Goal: Information Seeking & Learning: Learn about a topic

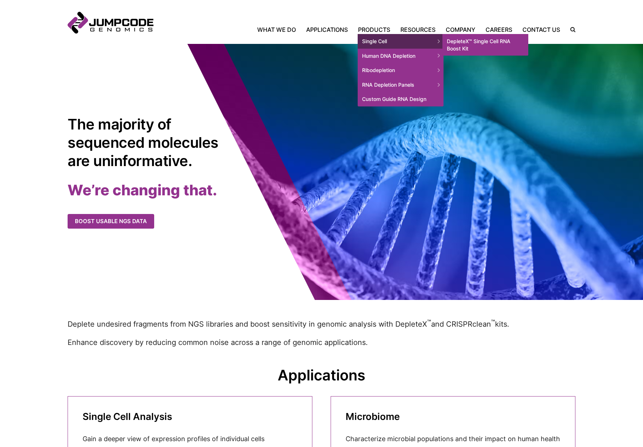
click at [458, 41] on link "DepleteX™ Single Cell RNA Boost Kit" at bounding box center [486, 45] width 86 height 22
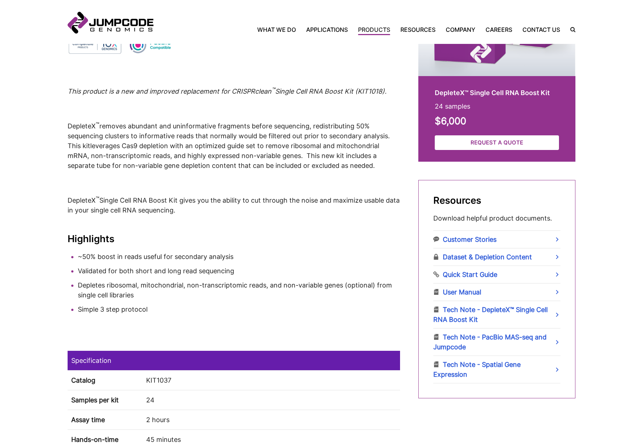
scroll to position [270, 0]
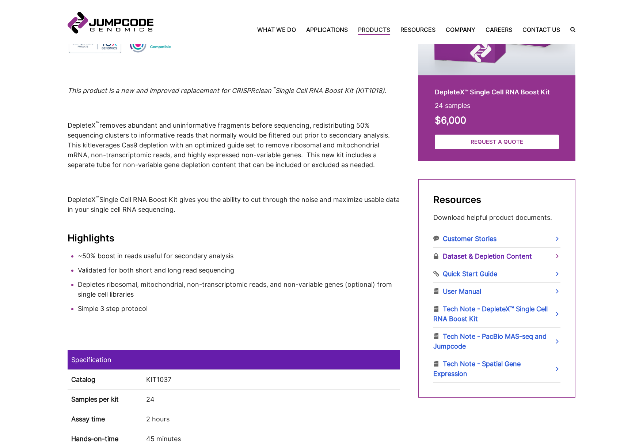
click at [472, 254] on link "Dataset & Depletion Content" at bounding box center [496, 255] width 127 height 17
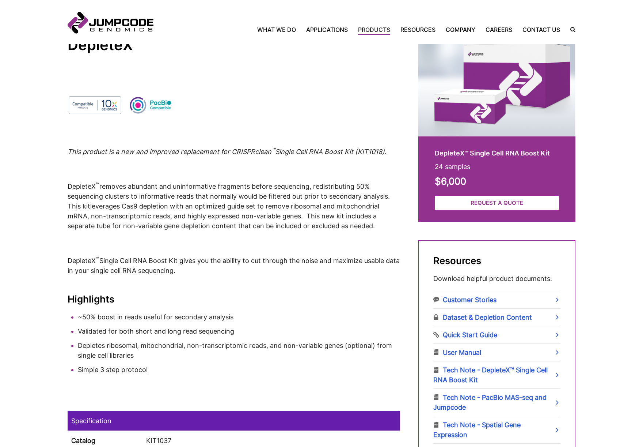
scroll to position [207, 0]
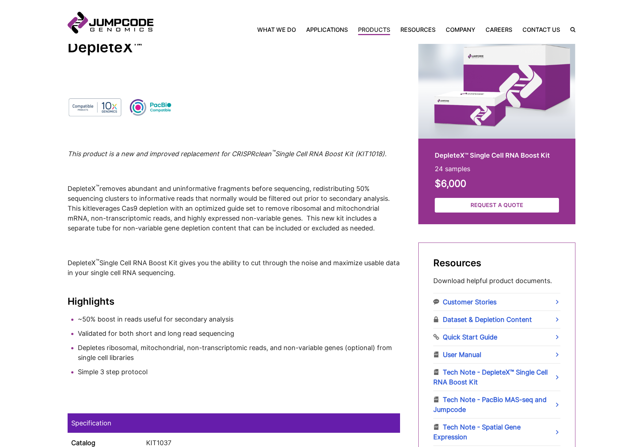
click at [298, 203] on p "DepleteX ™ removes abundant and uninformative fragments before sequencing, redi…" at bounding box center [234, 208] width 333 height 50
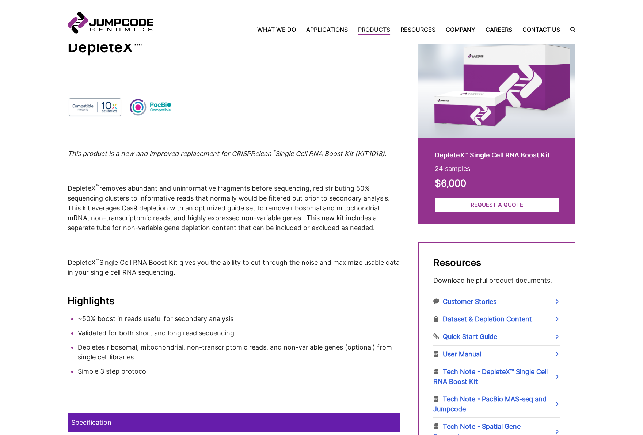
click at [475, 337] on link "Quick Start Guide" at bounding box center [496, 336] width 127 height 17
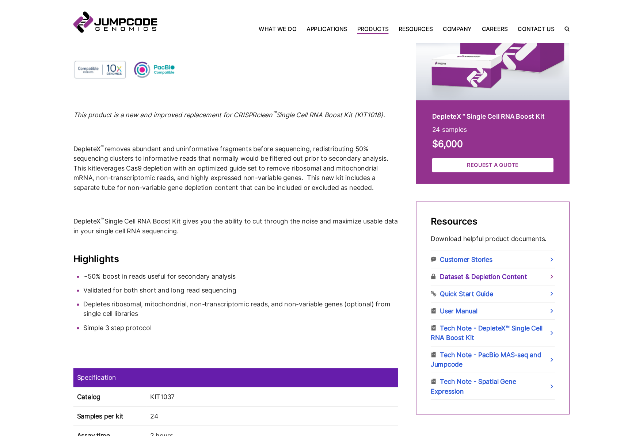
scroll to position [244, 0]
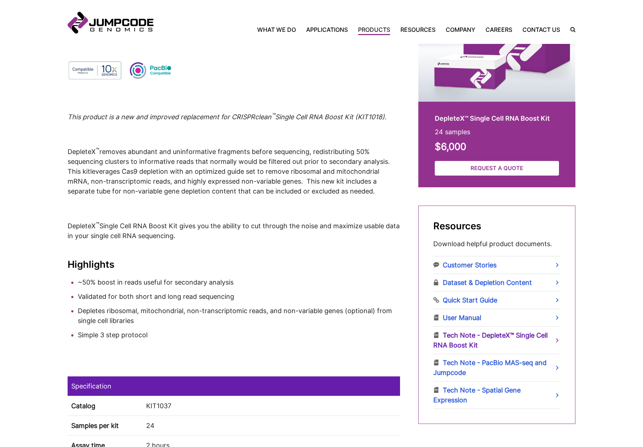
click at [467, 342] on link "Tech Note - DepleteX™ Single Cell RNA Boost Kit" at bounding box center [496, 339] width 127 height 27
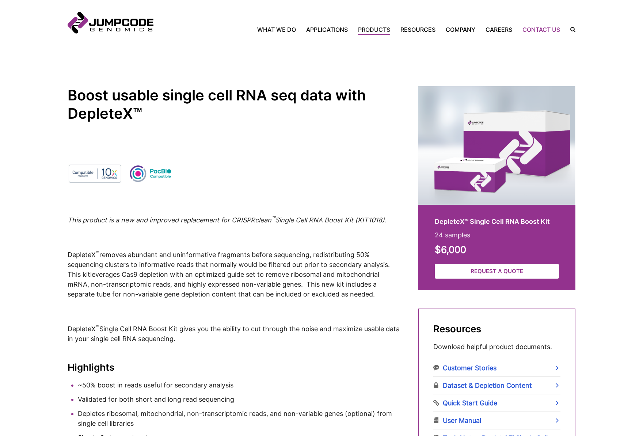
scroll to position [132, 0]
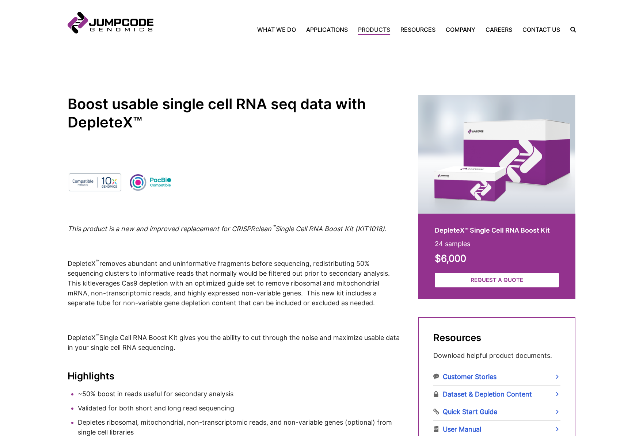
click at [572, 29] on label "Search Icon" at bounding box center [570, 29] width 11 height 5
type input "*******"
click at [0, 0] on button "Click to submit your search." at bounding box center [0, 0] width 0 height 0
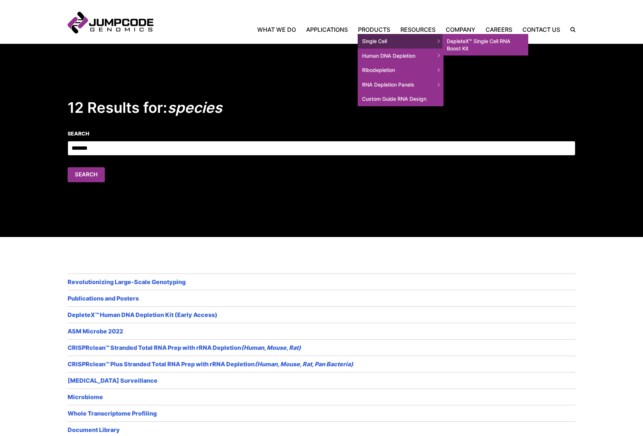
click at [469, 43] on link "DepleteX™ Single Cell RNA Boost Kit" at bounding box center [486, 45] width 86 height 22
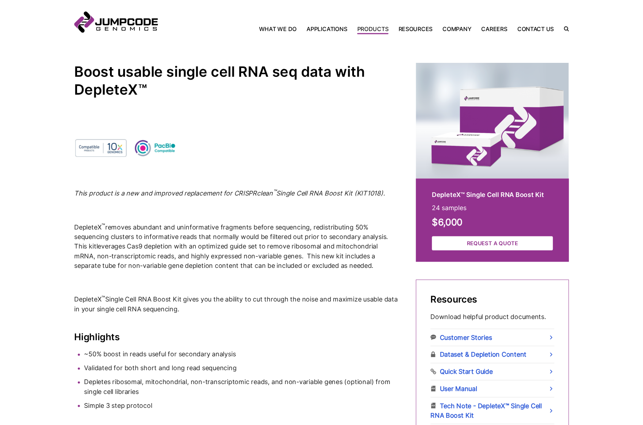
scroll to position [164, 0]
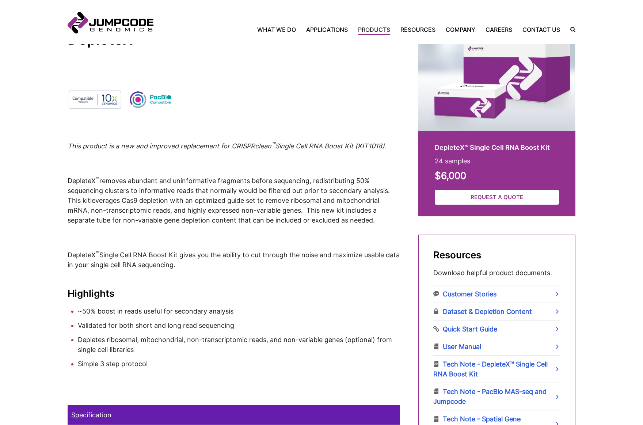
scroll to position [247, 0]
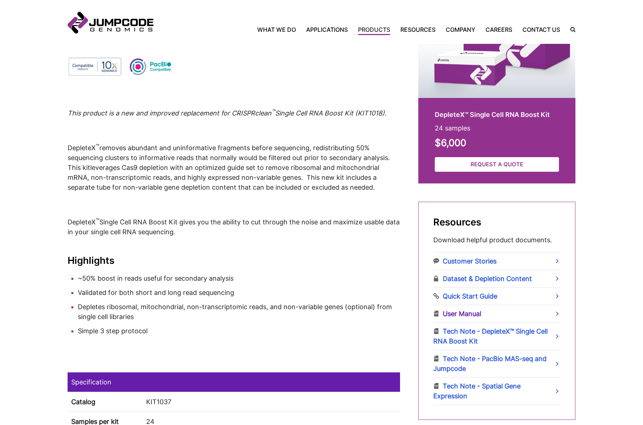
click at [480, 313] on link "User Manual" at bounding box center [496, 313] width 127 height 17
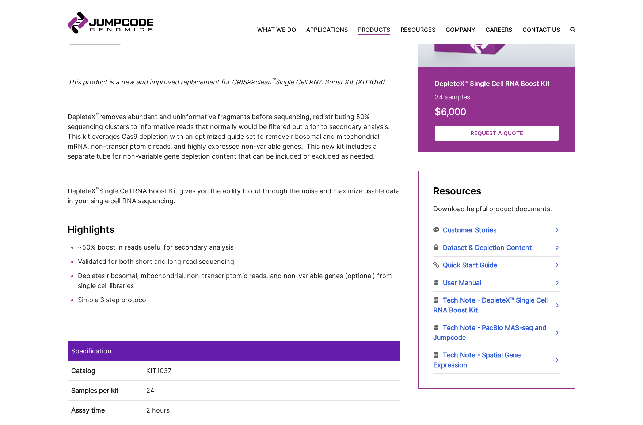
scroll to position [280, 0]
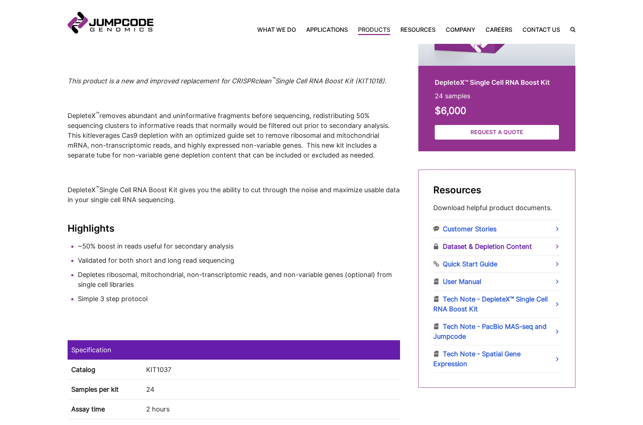
click at [481, 247] on link "Dataset & Depletion Content" at bounding box center [496, 246] width 127 height 17
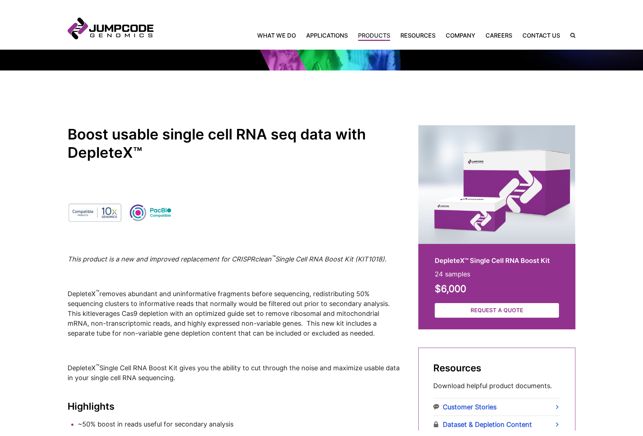
scroll to position [70, 0]
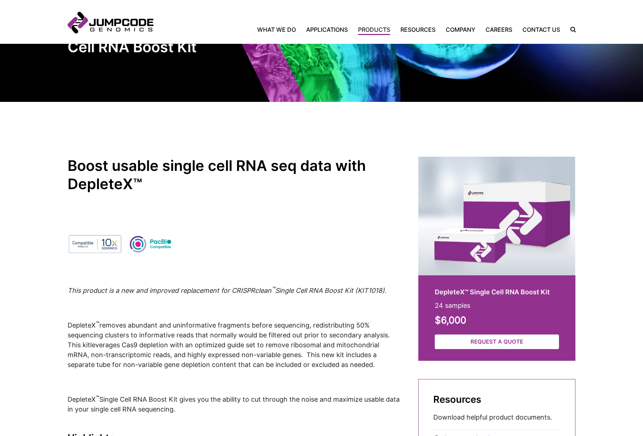
click at [574, 27] on label "Search Icon" at bounding box center [570, 29] width 11 height 5
type input "**********"
click at [0, 0] on button "Click to submit your search." at bounding box center [0, 0] width 0 height 0
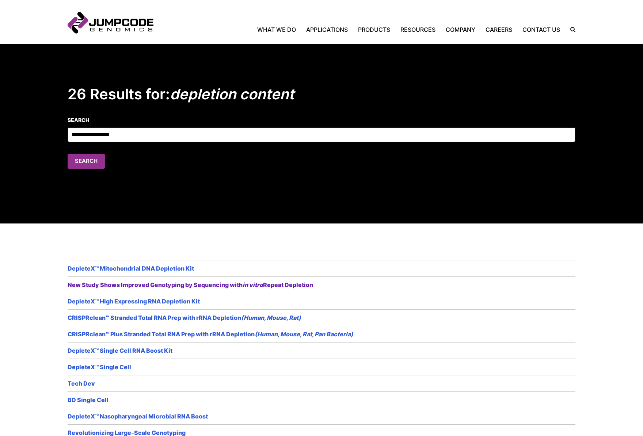
scroll to position [22, 0]
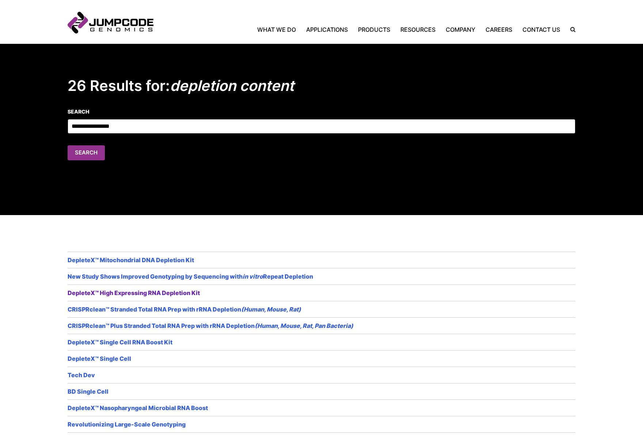
click at [113, 293] on link "DepleteX™ High Expressing RNA Depletion Kit" at bounding box center [135, 293] width 134 height 9
click at [147, 342] on link "DepleteX™ Single Cell RNA Boost Kit" at bounding box center [121, 342] width 107 height 9
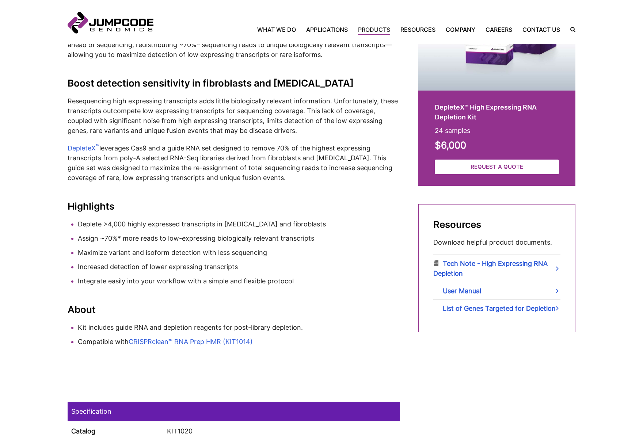
scroll to position [242, 0]
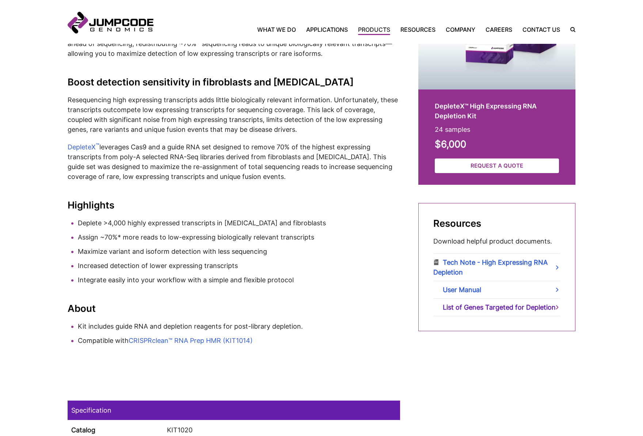
click at [454, 311] on link "List of Genes Targeted for Depletion" at bounding box center [496, 307] width 127 height 17
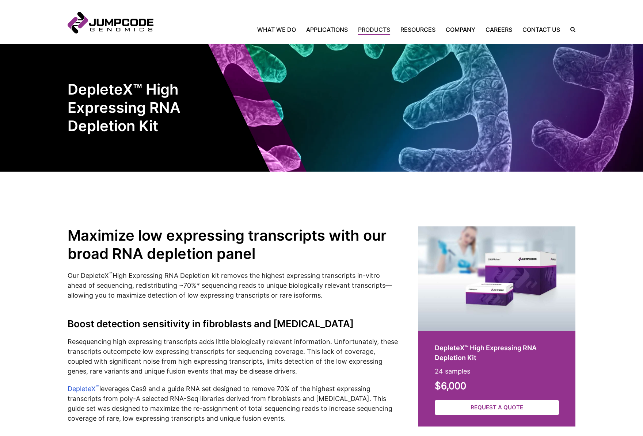
scroll to position [0, 0]
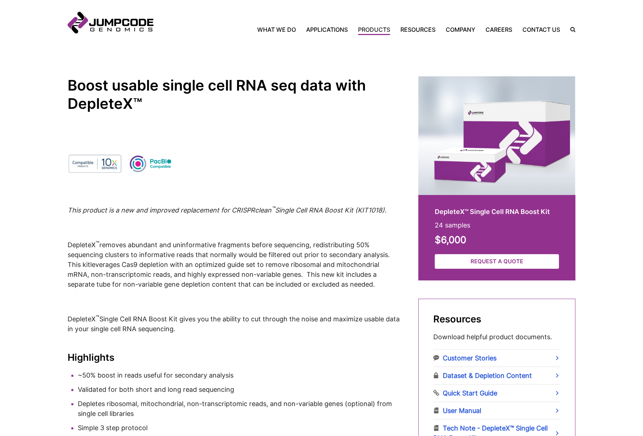
scroll to position [252, 0]
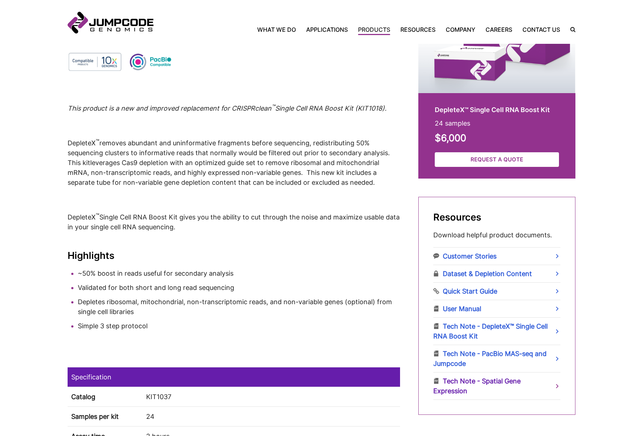
click at [465, 381] on link "Tech Note - Spatial Gene Expression" at bounding box center [496, 386] width 127 height 27
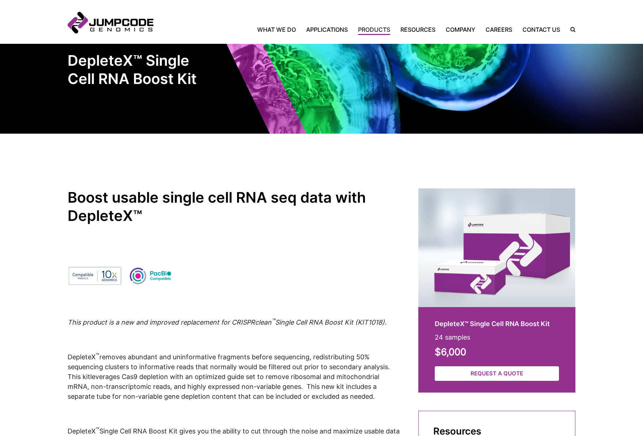
scroll to position [40, 0]
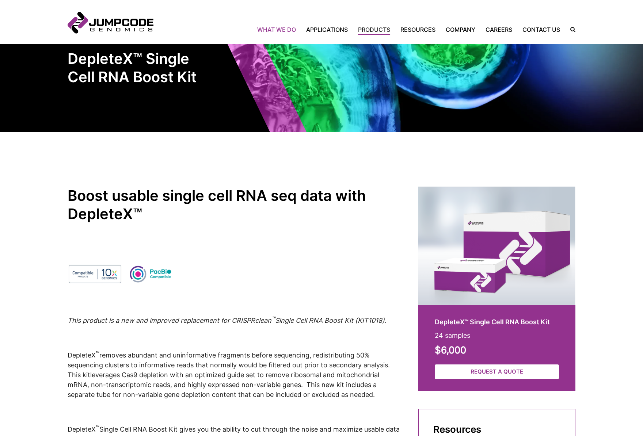
click at [278, 30] on link "What We Do" at bounding box center [279, 29] width 44 height 9
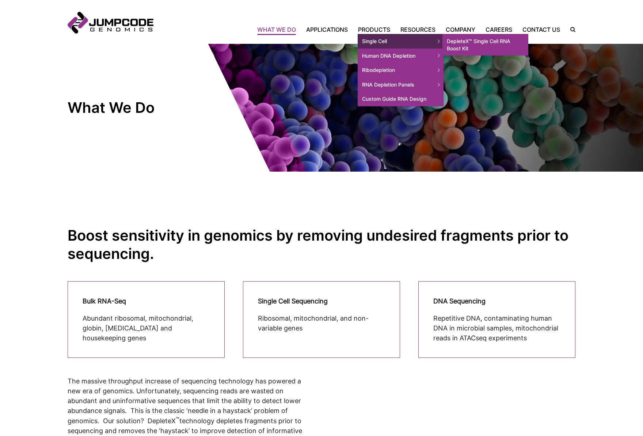
click at [470, 43] on link "DepleteX™ Single Cell RNA Boost Kit" at bounding box center [486, 45] width 86 height 22
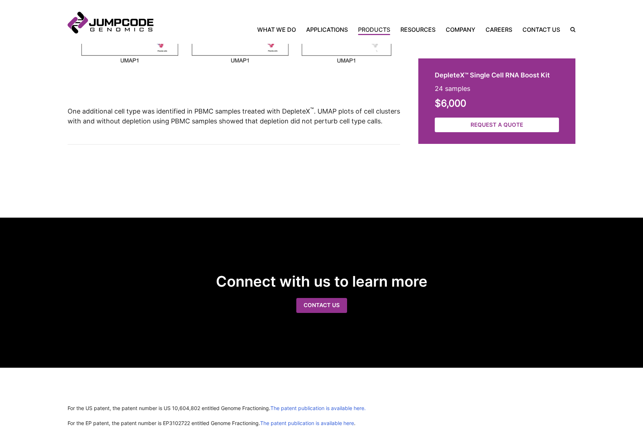
scroll to position [1646, 0]
